Goal: Communication & Community: Answer question/provide support

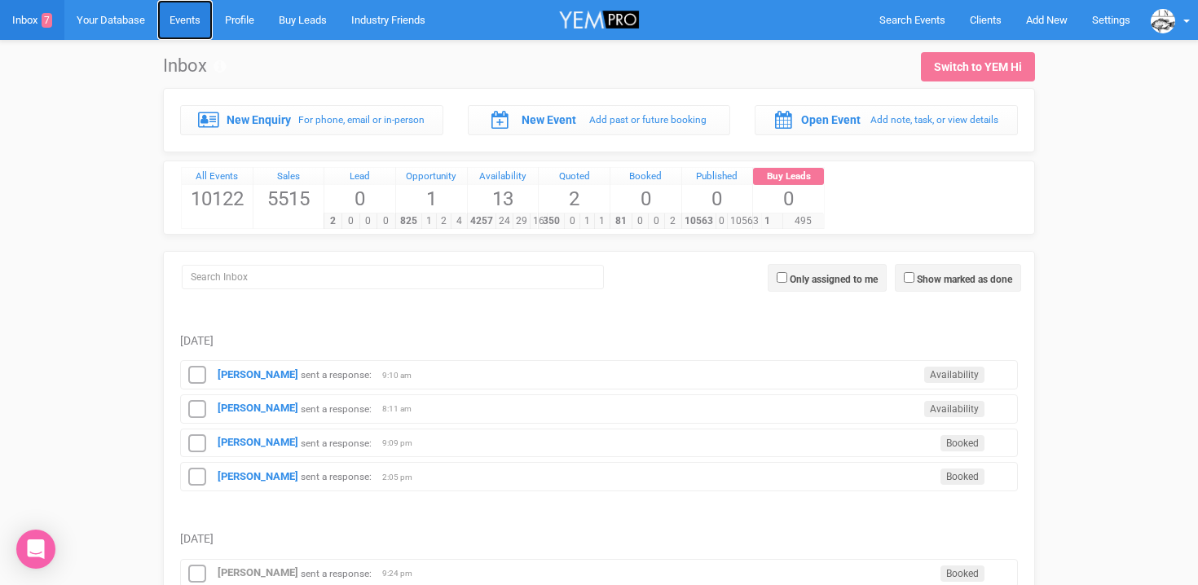
click at [192, 29] on link "Events" at bounding box center [184, 20] width 55 height 40
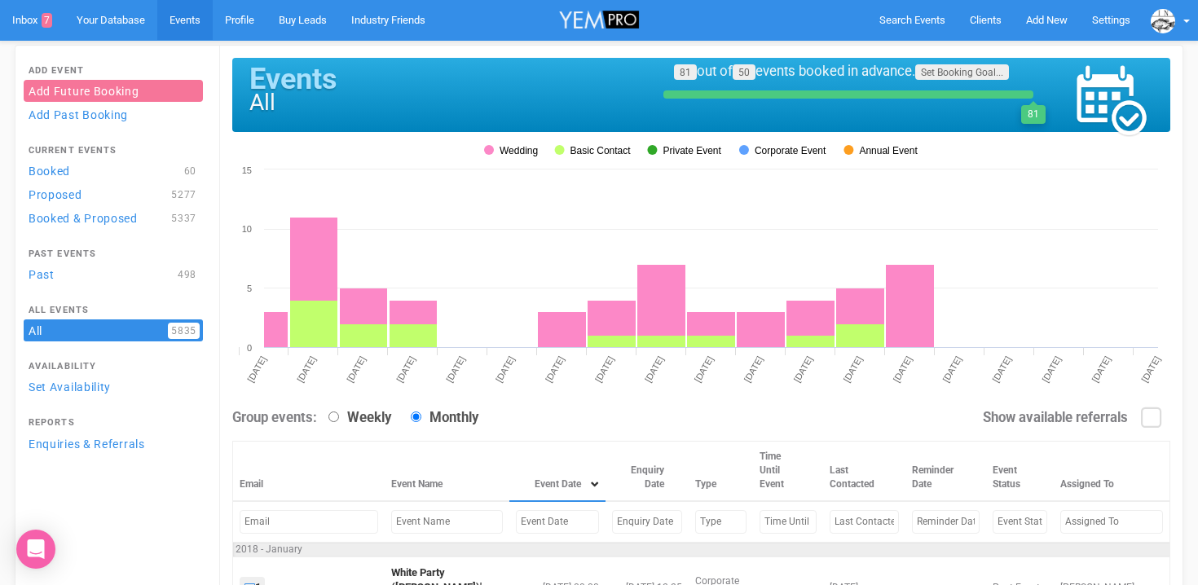
click at [516, 516] on input "text" at bounding box center [557, 522] width 83 height 24
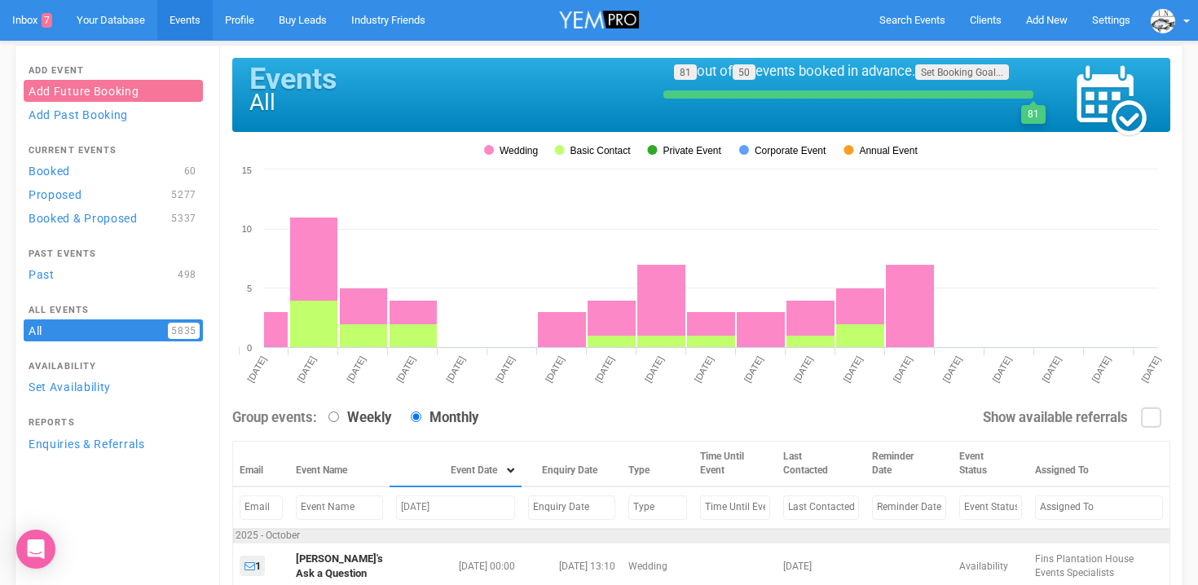
scroll to position [189, 0]
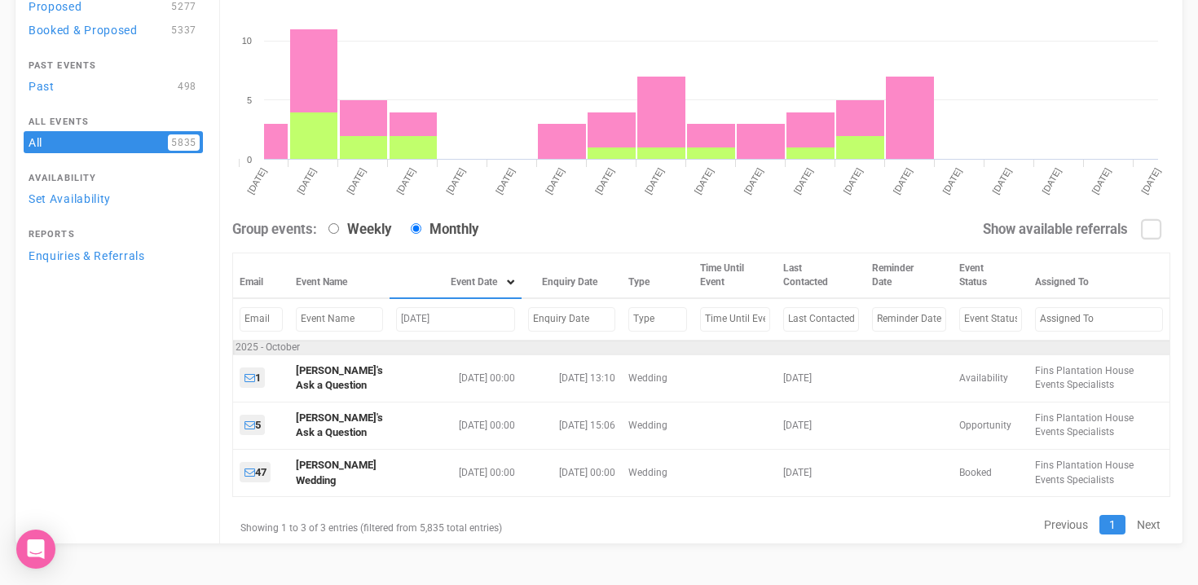
click at [414, 319] on input "Oct 16, 2025" at bounding box center [455, 319] width 119 height 24
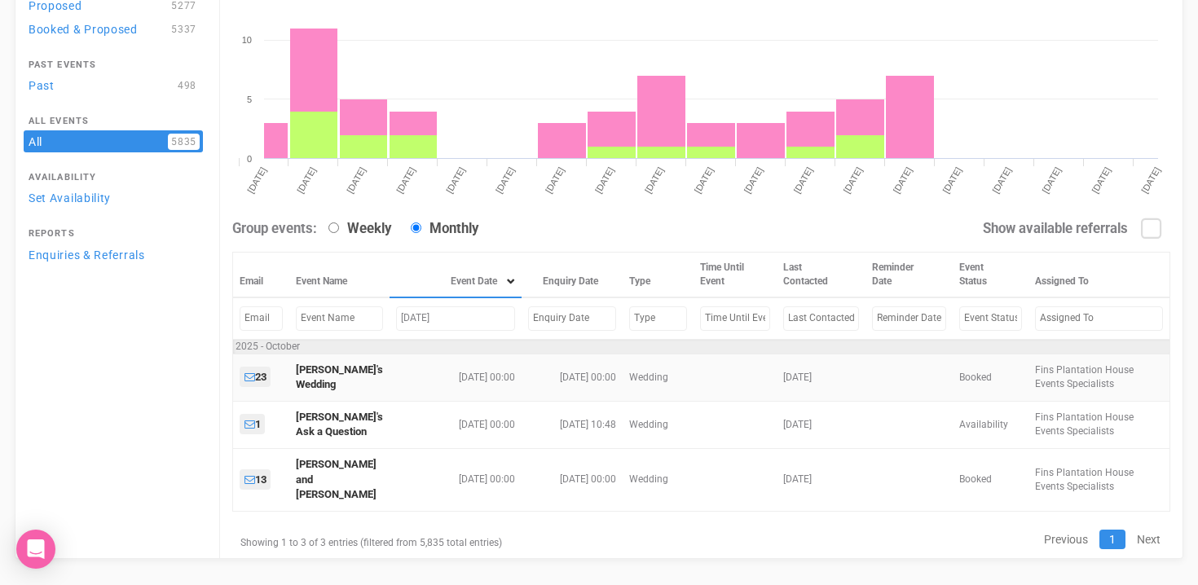
type input "Oct 17, 2025"
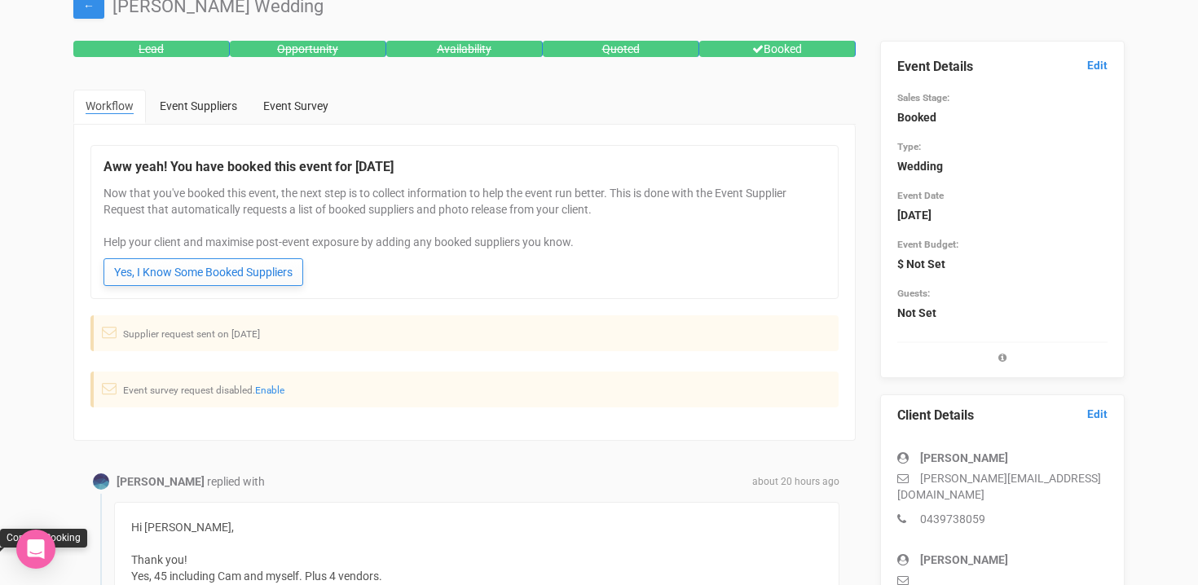
scroll to position [249, 0]
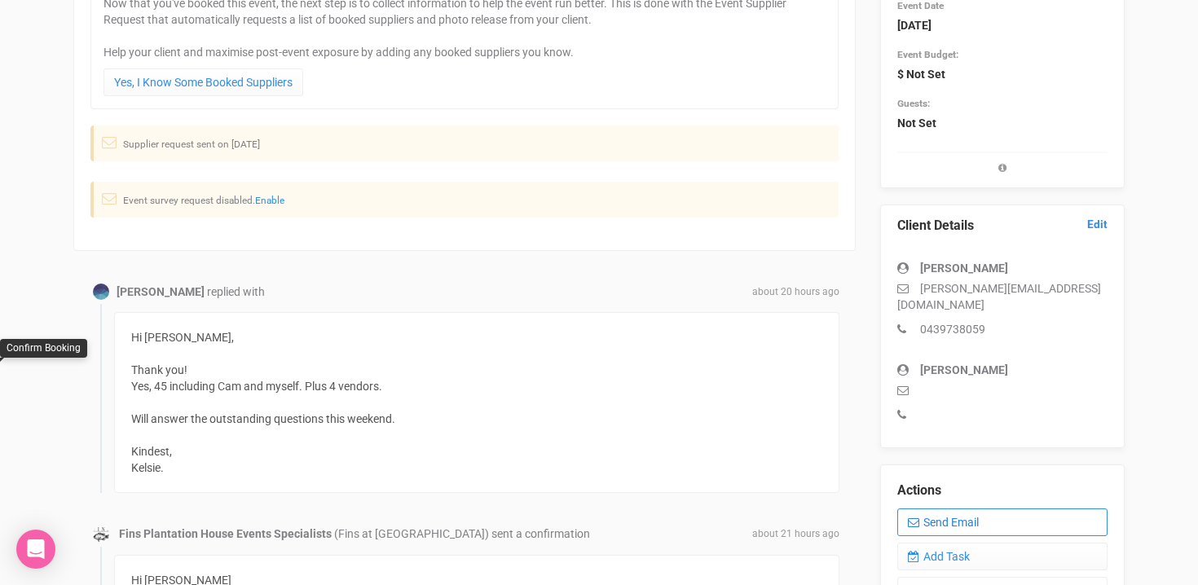
click at [951, 513] on link "Send Email" at bounding box center [1003, 523] width 210 height 28
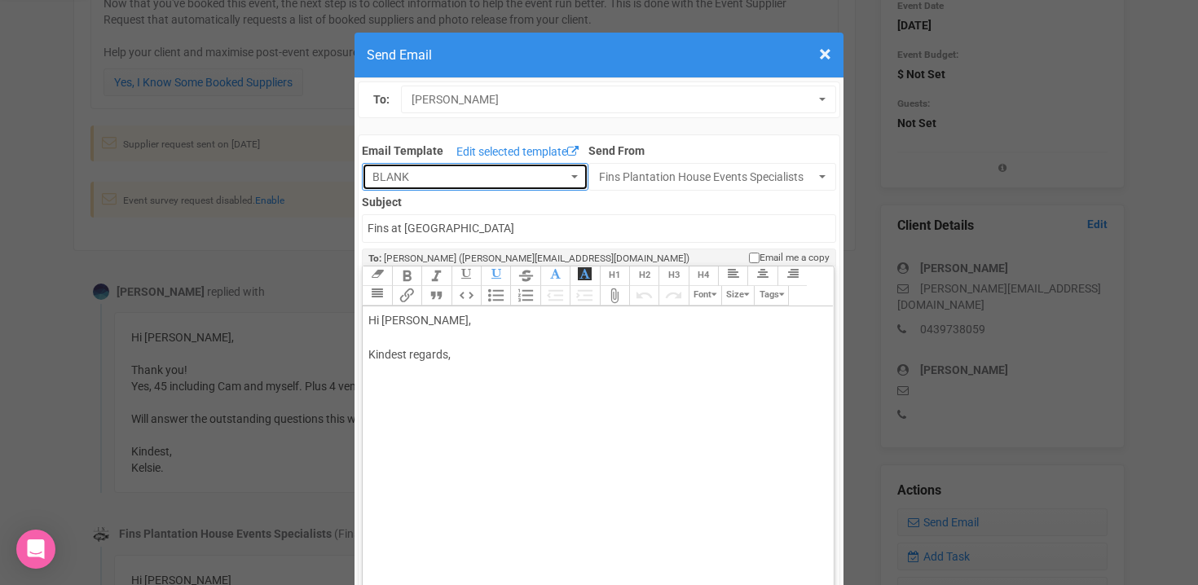
click at [531, 179] on span "BLANK" at bounding box center [470, 177] width 195 height 16
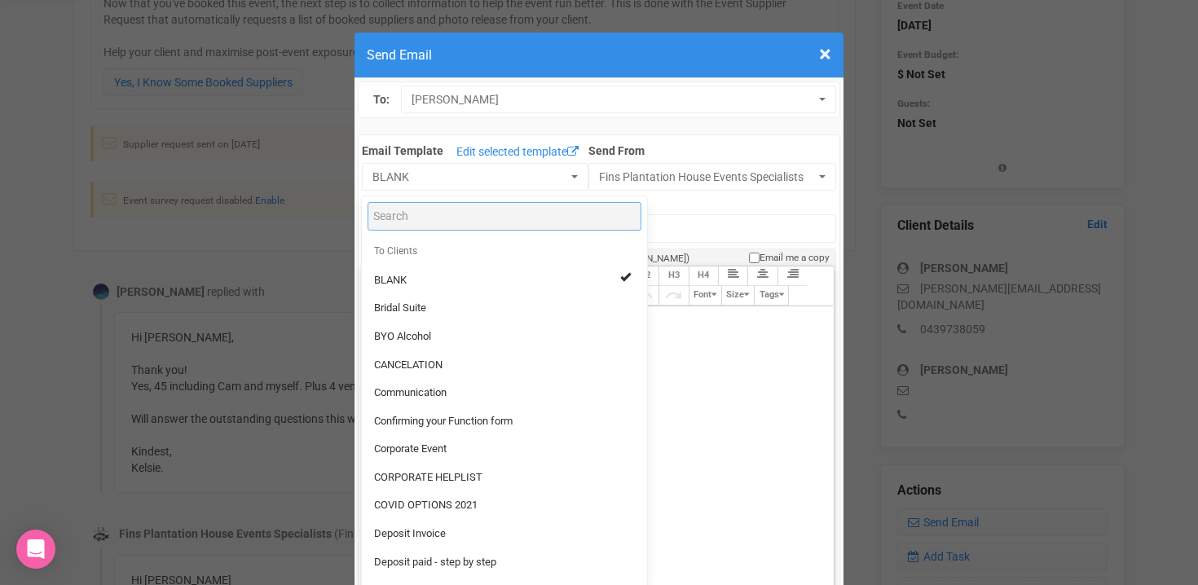
click at [442, 212] on input "Search" at bounding box center [505, 216] width 274 height 29
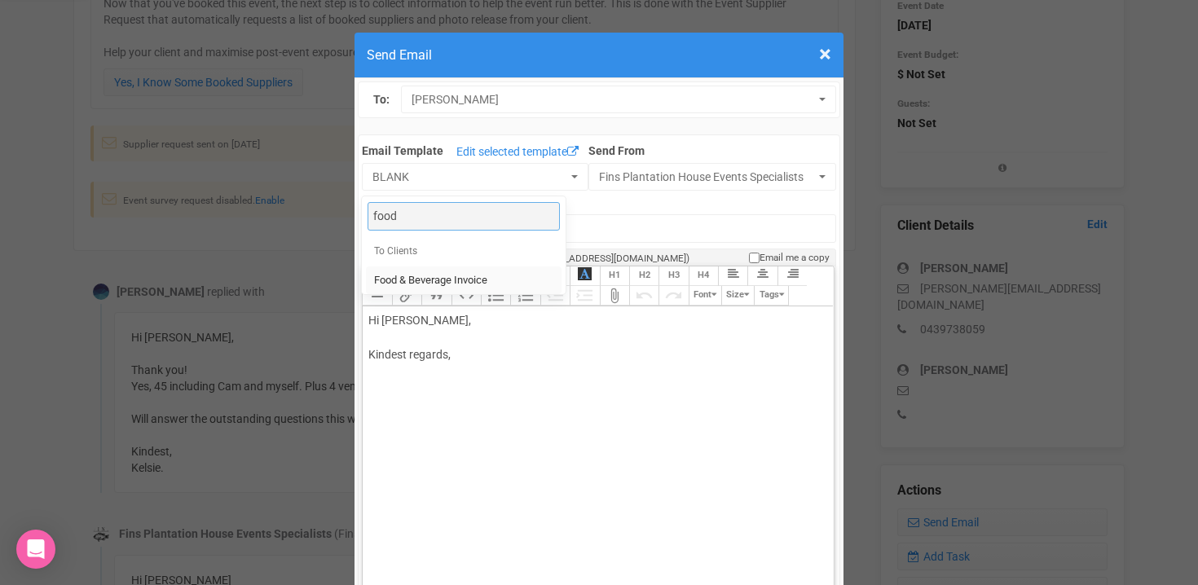
type input "food"
click at [405, 279] on span "Food & Beverage Invoice" at bounding box center [430, 280] width 113 height 15
select select "327134"
type input "Fins Plantation House: Food & Beverage Invoice"
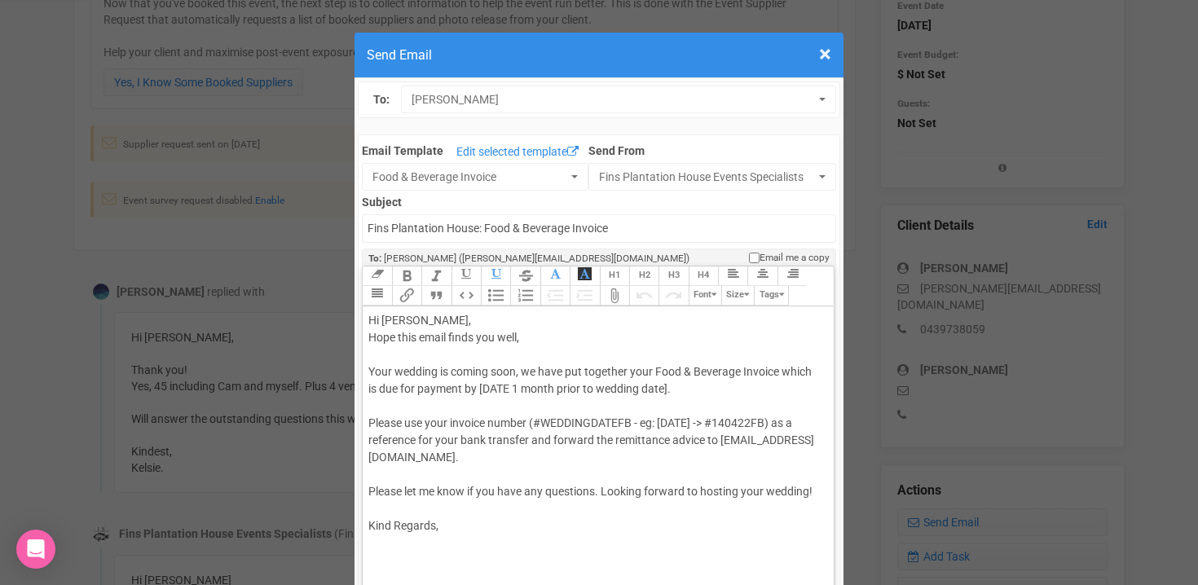
click at [453, 325] on div "Hi [PERSON_NAME], [PERSON_NAME] this email finds you well, Your wedding is comi…" at bounding box center [594, 423] width 453 height 223
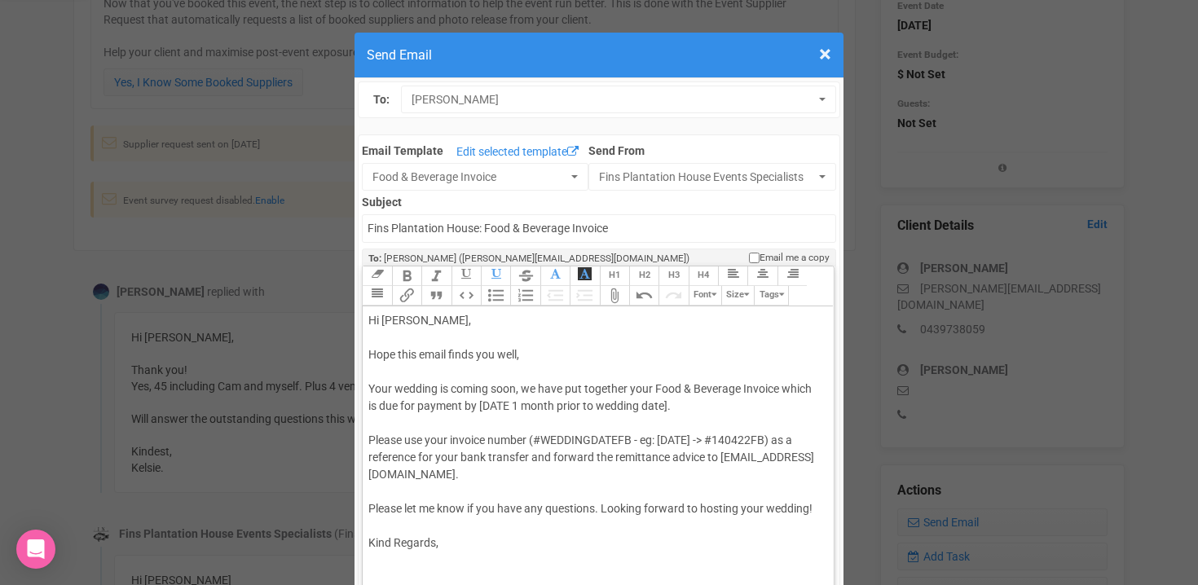
click at [436, 320] on div "Hi [PERSON_NAME], [PERSON_NAME] this email finds you well, Your wedding is comi…" at bounding box center [594, 432] width 453 height 240
click at [621, 296] on button "Attach Files" at bounding box center [614, 296] width 29 height 20
click at [533, 358] on div "Hi [PERSON_NAME] & [PERSON_NAME], I hope this email finds you well, Your weddin…" at bounding box center [594, 432] width 453 height 240
drag, startPoint x: 452, startPoint y: 390, endPoint x: 518, endPoint y: 389, distance: 65.2
click at [518, 389] on div "Hi [PERSON_NAME] & [PERSON_NAME], I hope this email finds you well. Your weddin…" at bounding box center [594, 432] width 453 height 240
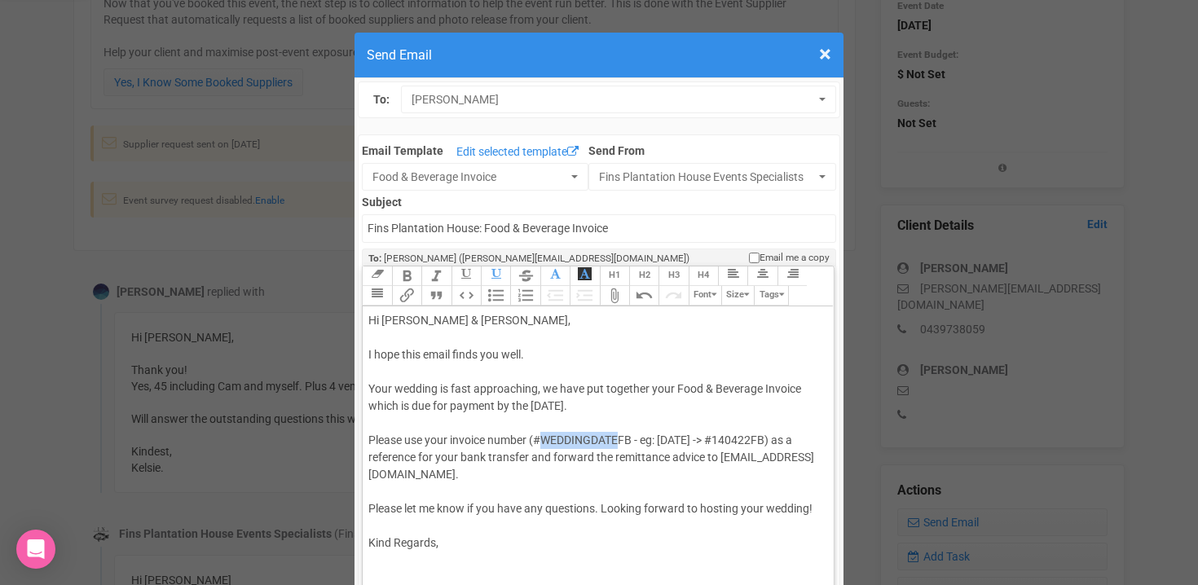
drag, startPoint x: 545, startPoint y: 441, endPoint x: 623, endPoint y: 438, distance: 78.3
click at [623, 438] on div "Hi [PERSON_NAME] & [PERSON_NAME], I hope this email finds you well. Your weddin…" at bounding box center [594, 432] width 453 height 240
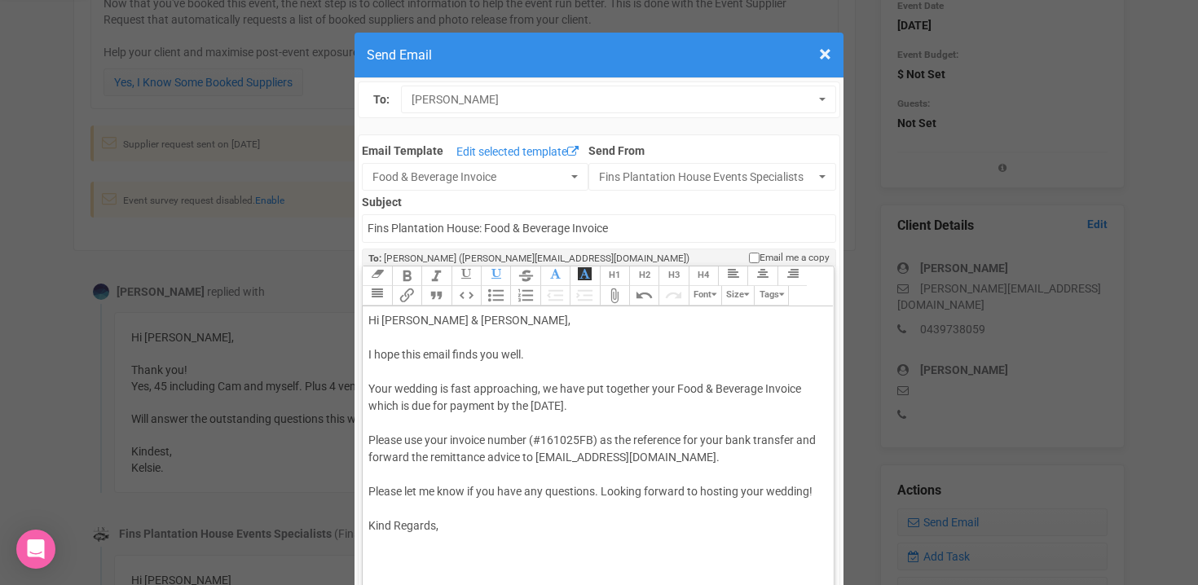
click at [603, 492] on div "Hi [PERSON_NAME] & [PERSON_NAME], I hope this email finds you well. Your weddin…" at bounding box center [594, 423] width 453 height 223
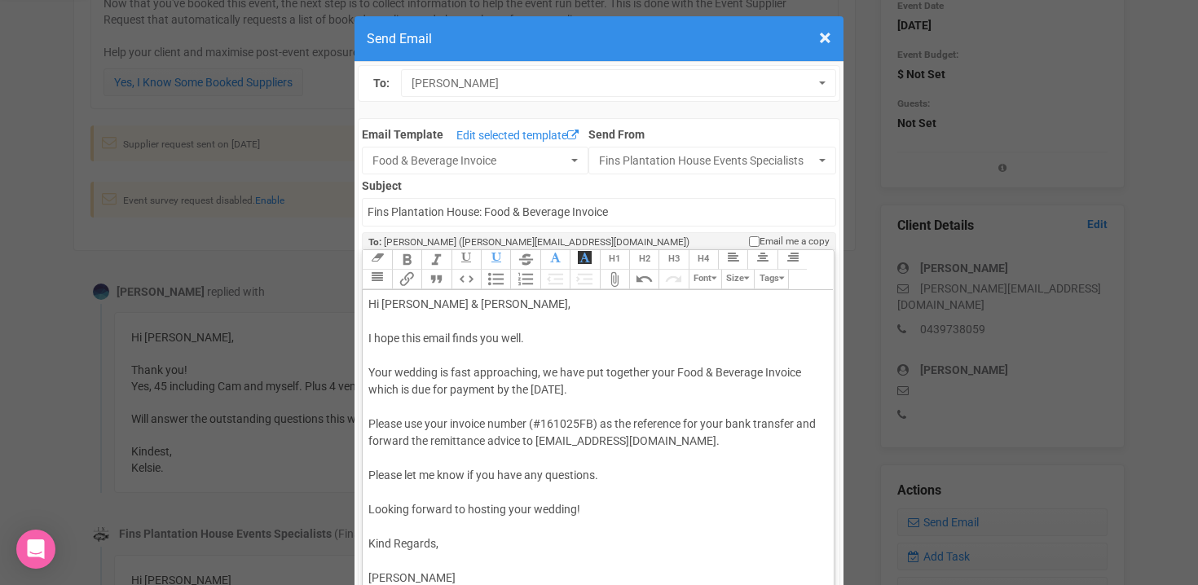
scroll to position [33, 0]
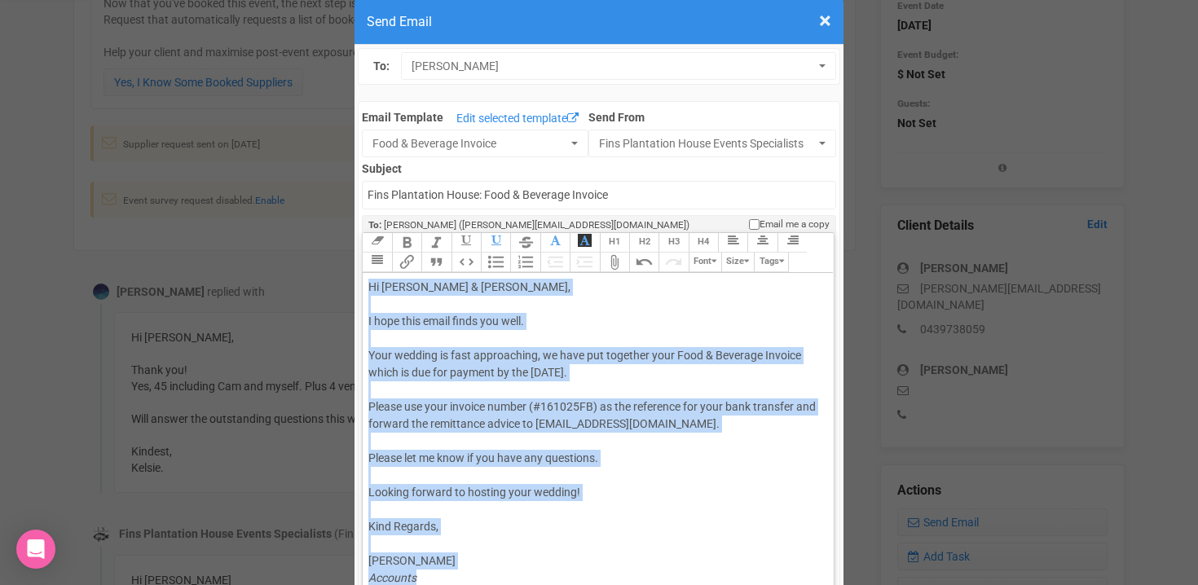
copy div "Hi [PERSON_NAME] & [PERSON_NAME], I hope this email finds you well. Your weddin…"
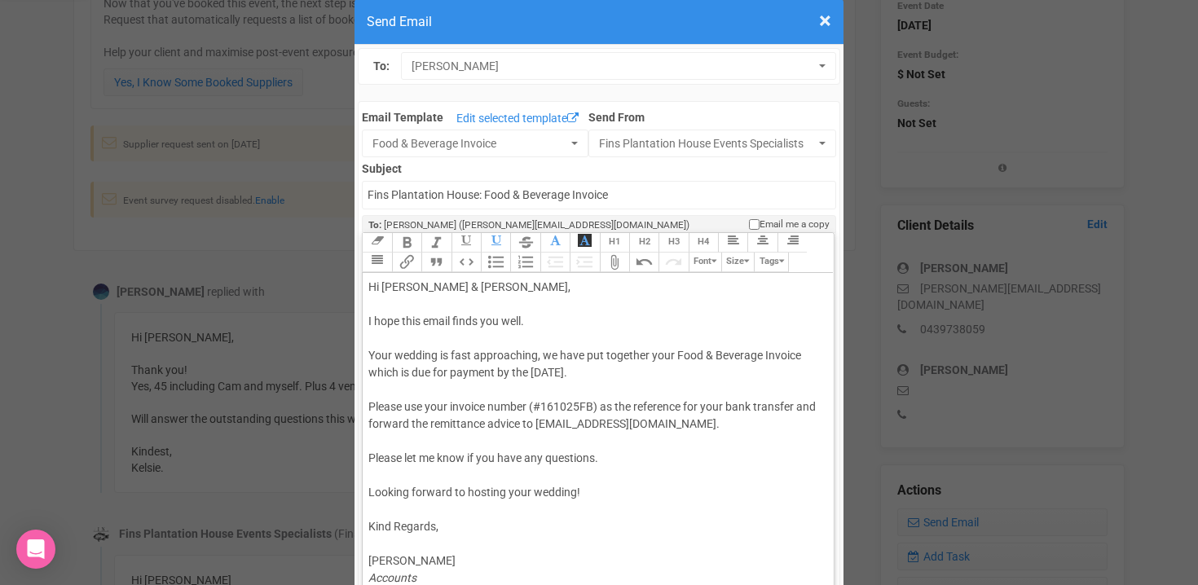
click at [377, 354] on div "Hi [PERSON_NAME] & [PERSON_NAME], I hope this email finds you well. Your weddin…" at bounding box center [594, 433] width 453 height 308
click at [453, 357] on div "Hi [PERSON_NAME] & [PERSON_NAME], I hope this email finds you well. As your wed…" at bounding box center [594, 433] width 453 height 308
drag, startPoint x: 404, startPoint y: 457, endPoint x: 467, endPoint y: 461, distance: 63.0
click at [467, 461] on div "Hi [PERSON_NAME] & [PERSON_NAME], I hope this email finds you well. As your wed…" at bounding box center [594, 433] width 453 height 308
click at [374, 489] on div "Hi [PERSON_NAME] & [PERSON_NAME], I hope this email finds you well. As your wed…" at bounding box center [594, 433] width 453 height 308
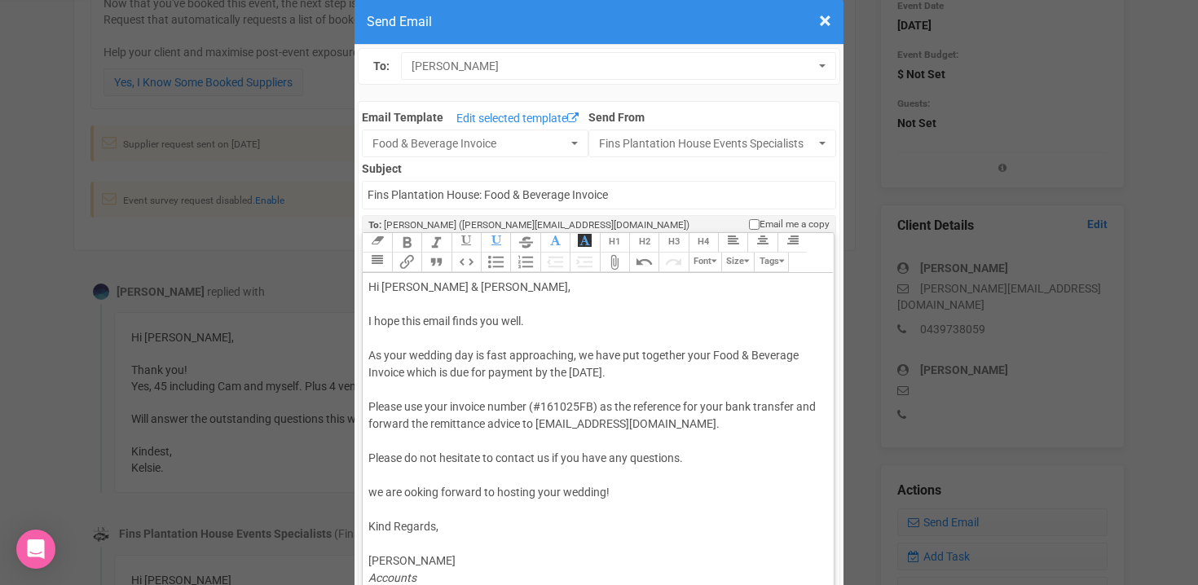
type trix-editor "<div>Hi [PERSON_NAME] &amp; [PERSON_NAME],<br><br>I hope this email finds you w…"
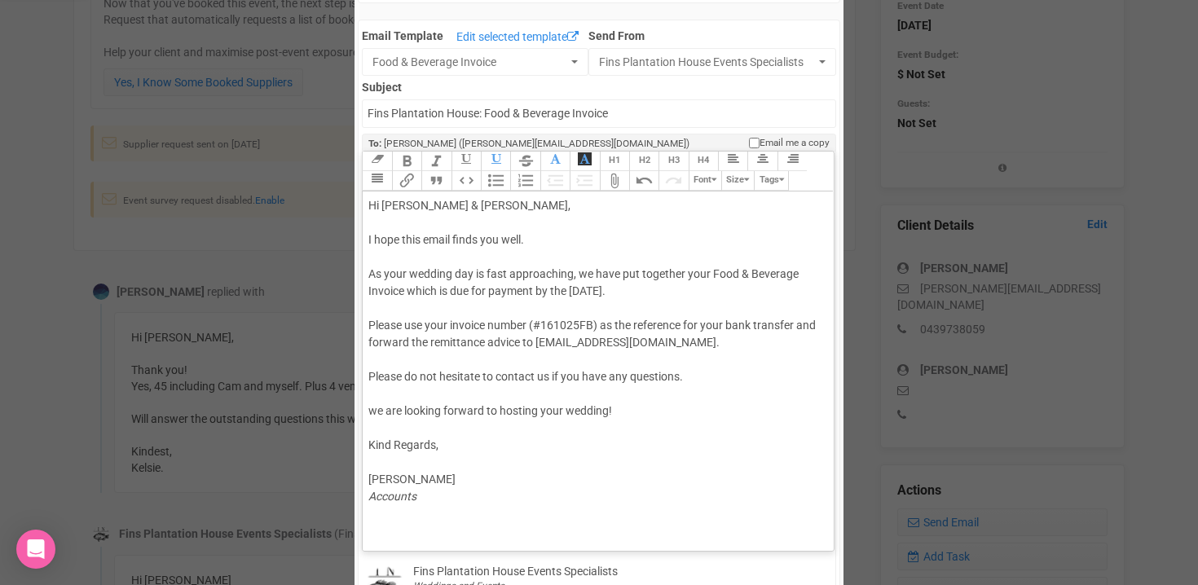
scroll to position [113, 0]
click at [380, 313] on div "Hi [PERSON_NAME] & [PERSON_NAME], I hope this email finds you well. As your wed…" at bounding box center [594, 353] width 453 height 308
click at [616, 183] on button "Attach Files" at bounding box center [614, 183] width 29 height 20
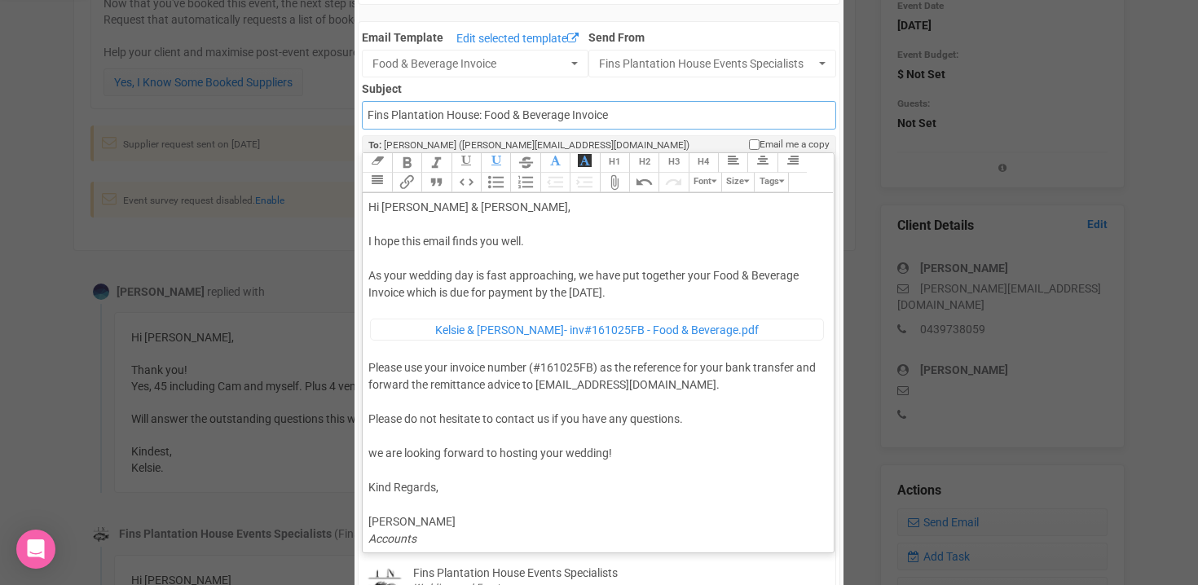
click at [365, 112] on input "Fins Plantation House: Food & Beverage Invoice" at bounding box center [599, 115] width 474 height 29
click at [536, 115] on input "accounts - Fins Plantation House: Food & Beverage Invoice" at bounding box center [599, 115] width 474 height 29
click at [580, 117] on input "accounts - Fins Plantation House - Food & Beverage Invoice" at bounding box center [599, 115] width 474 height 29
type input "Accounts - Fins Plantation House - Food & Beverage Invoice"
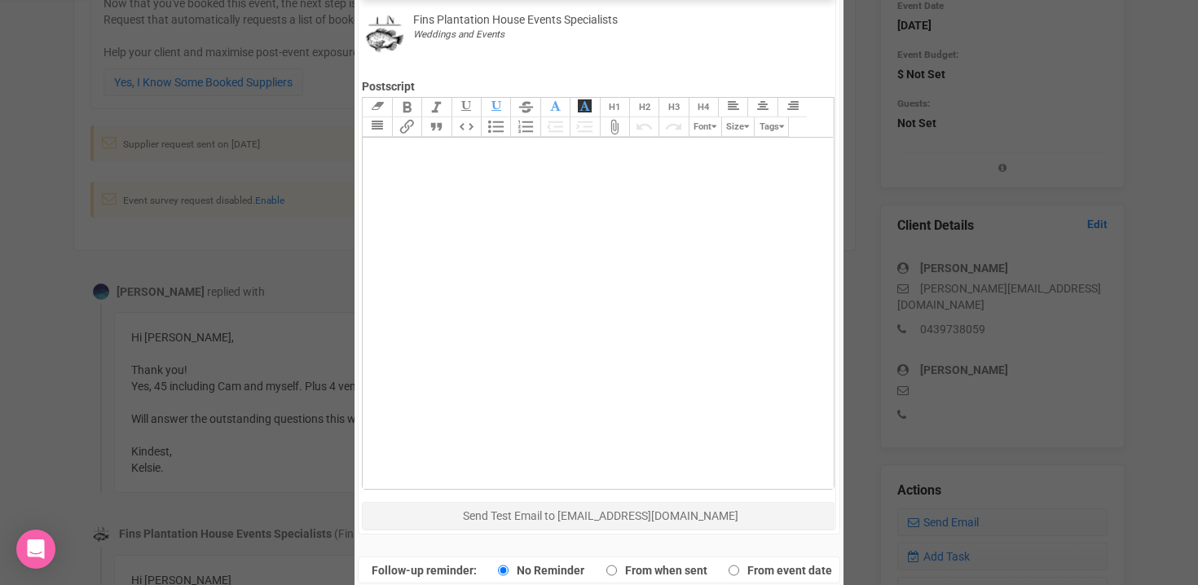
scroll to position [748, 0]
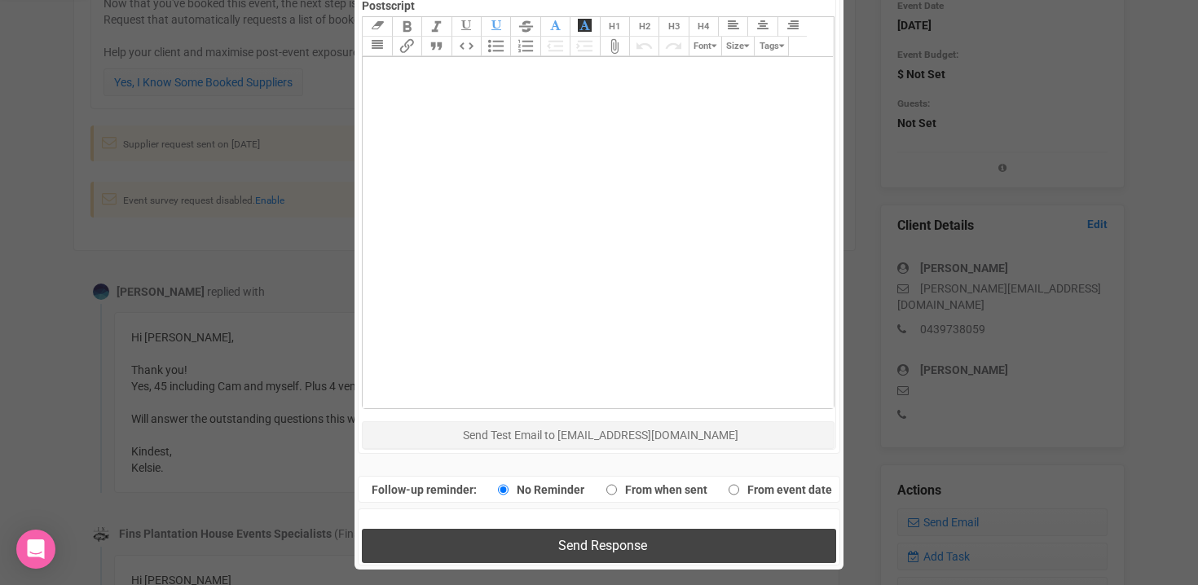
click at [483, 538] on button "Send Response" at bounding box center [599, 545] width 474 height 33
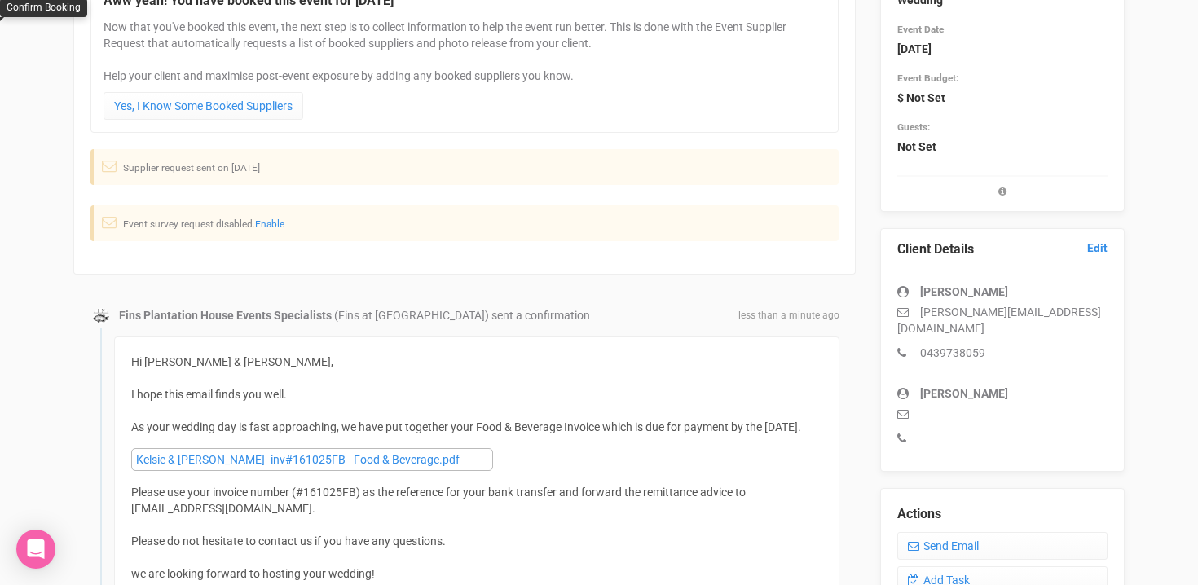
scroll to position [81, 0]
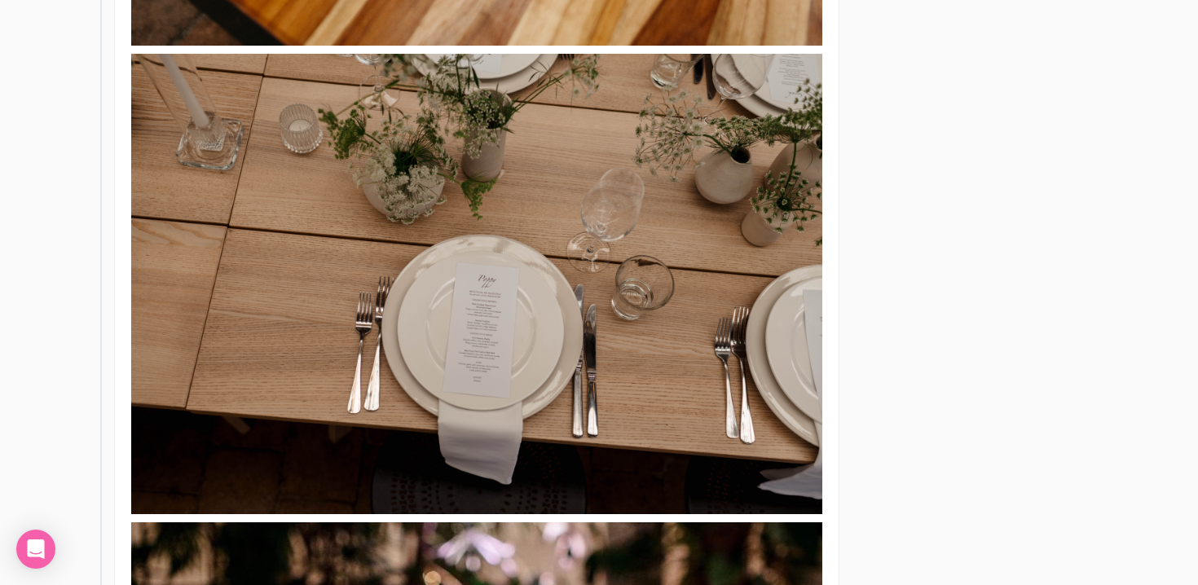
scroll to position [3342, 0]
